Goal: Information Seeking & Learning: Learn about a topic

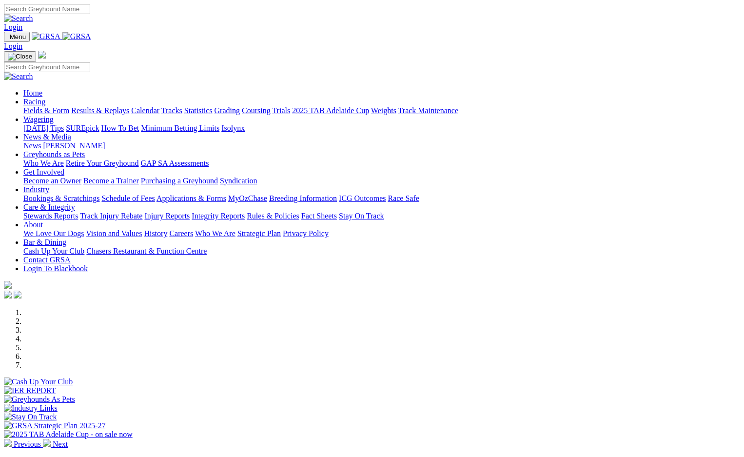
click at [159, 106] on link "Calendar" at bounding box center [145, 110] width 28 height 8
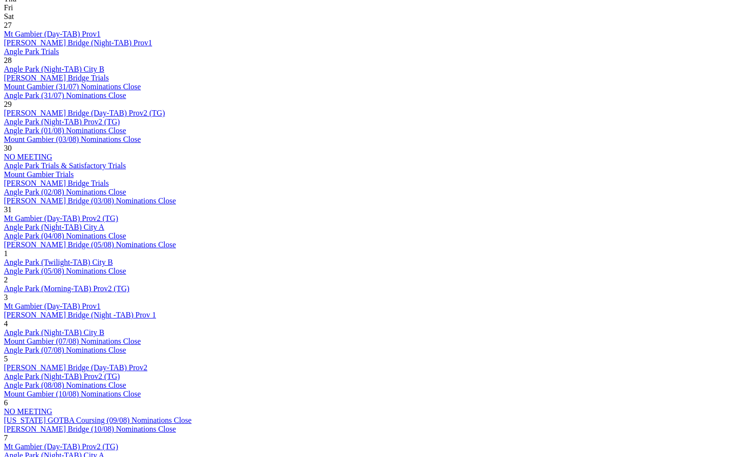
scroll to position [585, 0]
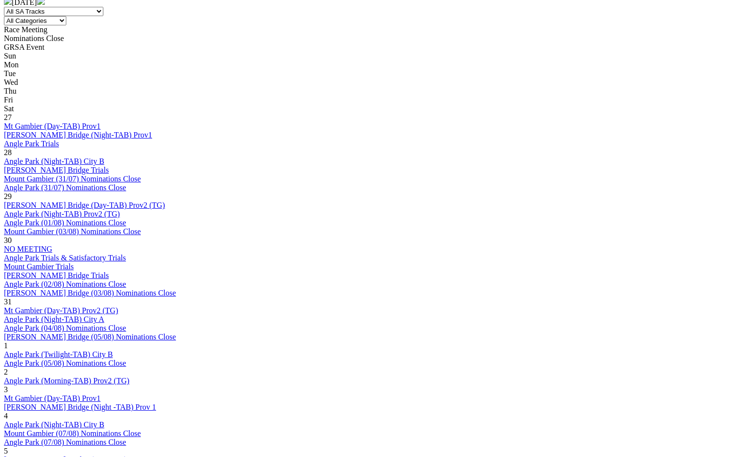
scroll to position [439, 0]
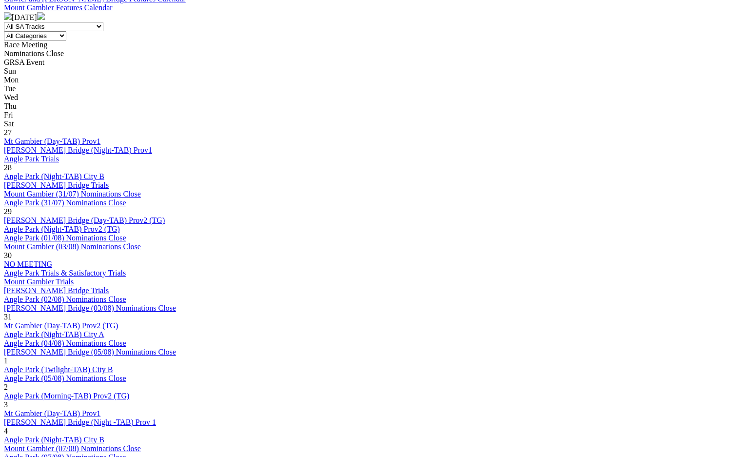
scroll to position [536, 0]
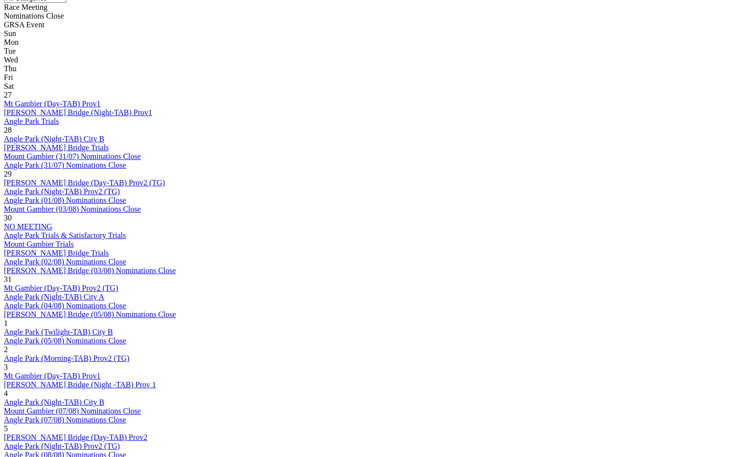
scroll to position [439, 0]
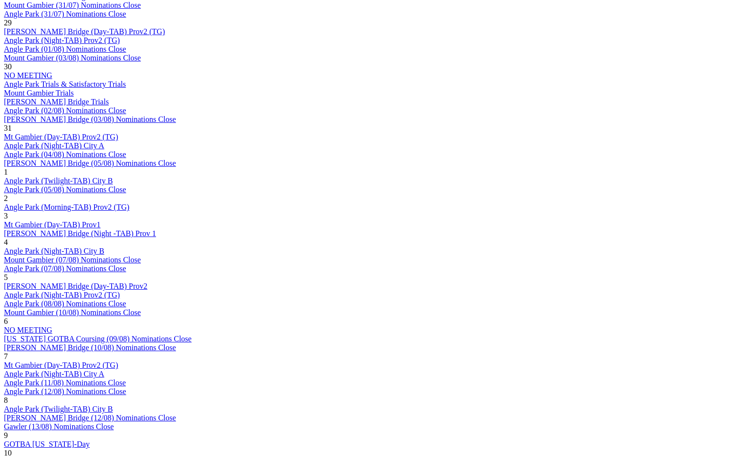
scroll to position [585, 0]
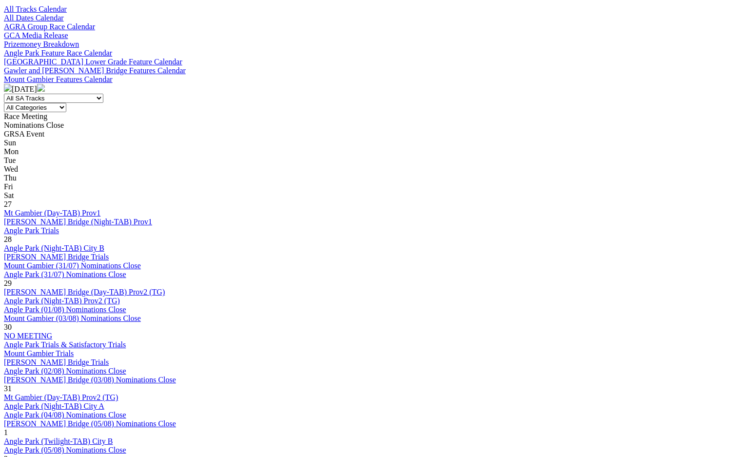
scroll to position [487, 0]
